Goal: Navigation & Orientation: Find specific page/section

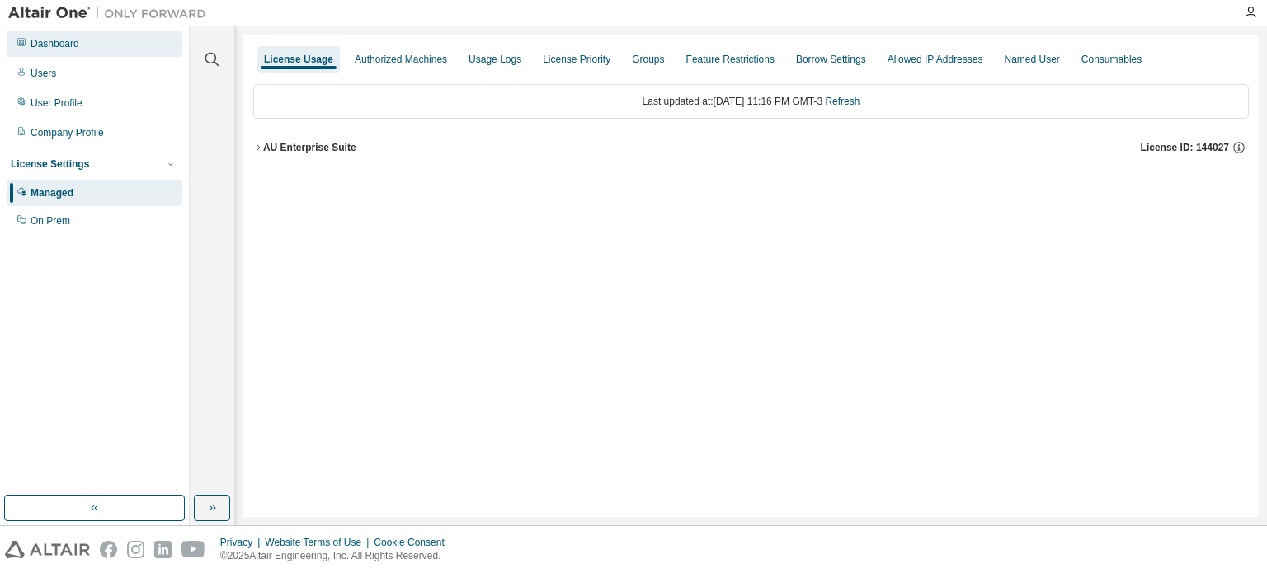
click at [41, 35] on div "Dashboard" at bounding box center [95, 44] width 176 height 26
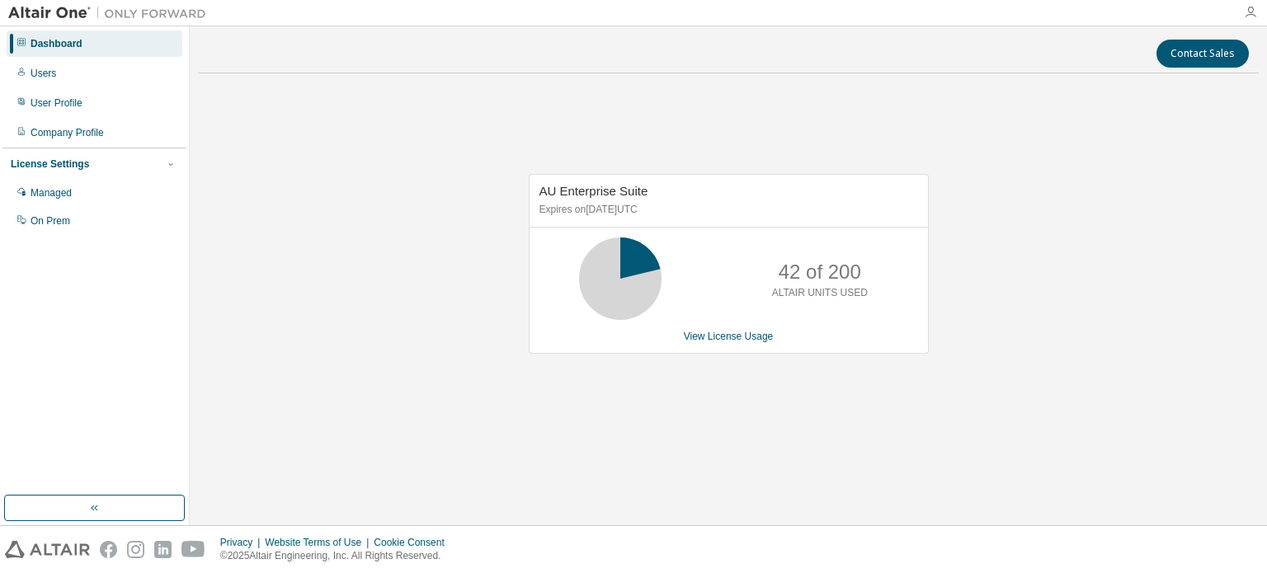
click at [1254, 12] on icon "button" at bounding box center [1250, 12] width 13 height 13
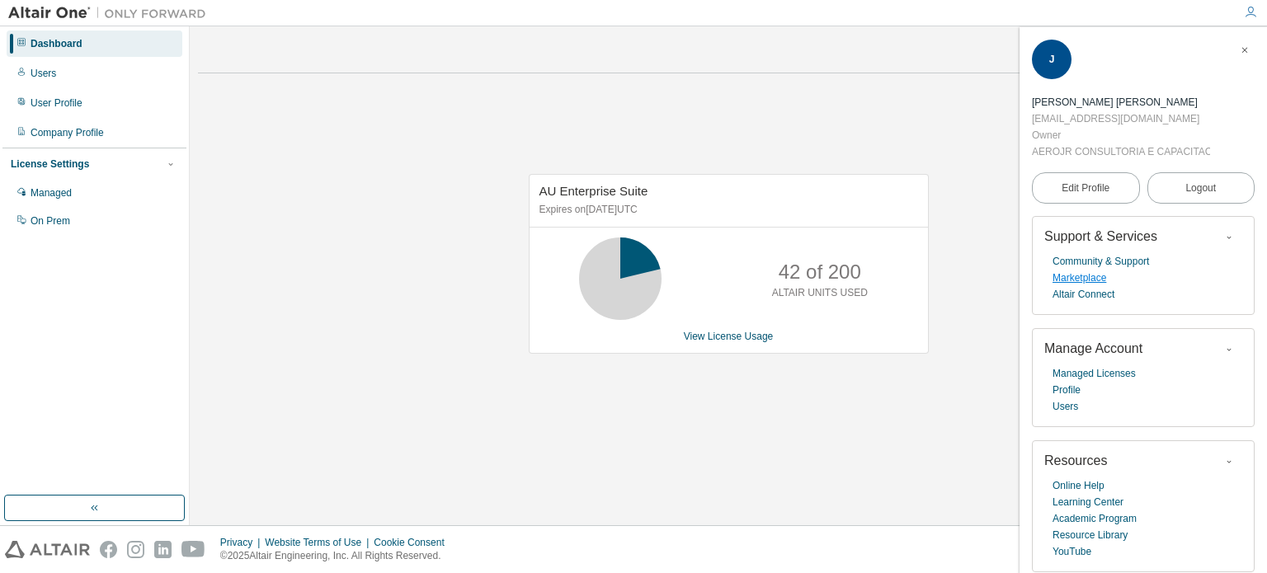
click at [1101, 274] on link "Marketplace" at bounding box center [1079, 278] width 54 height 16
